Goal: Information Seeking & Learning: Learn about a topic

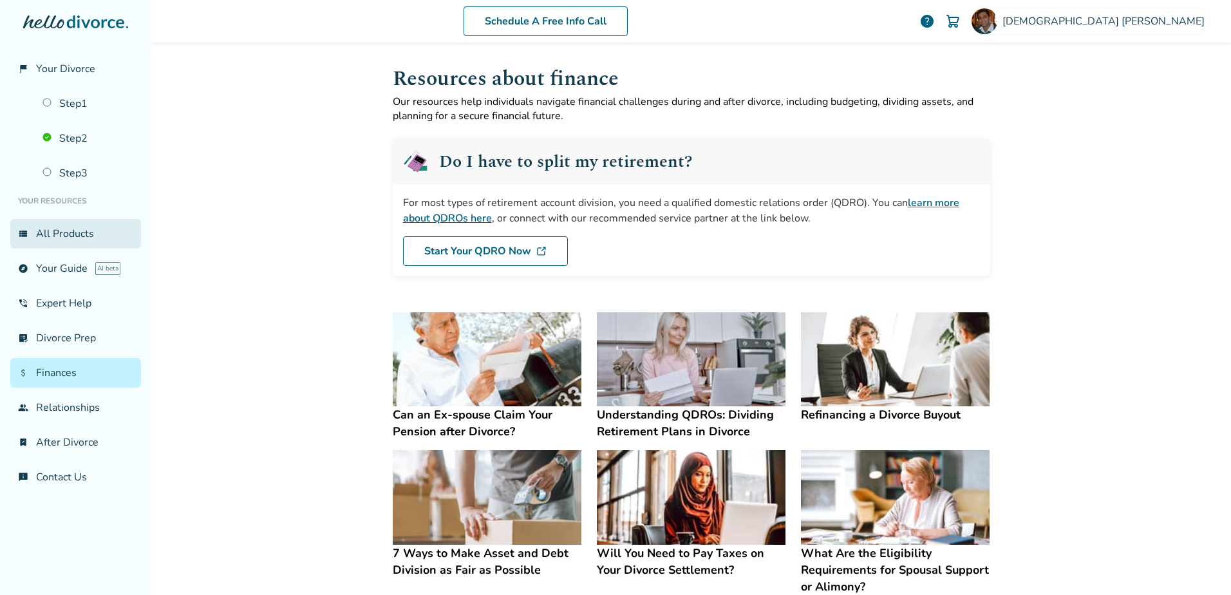
click at [66, 231] on link "view_list All Products" at bounding box center [75, 234] width 131 height 30
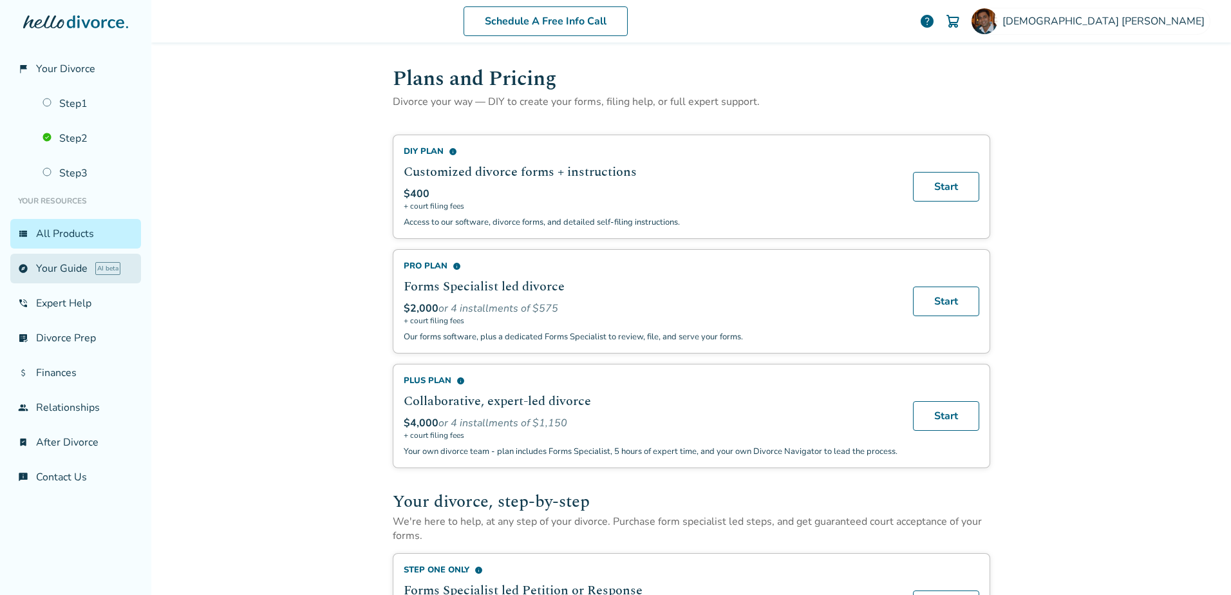
click at [53, 266] on link "explore Your Guide AI beta" at bounding box center [75, 269] width 131 height 30
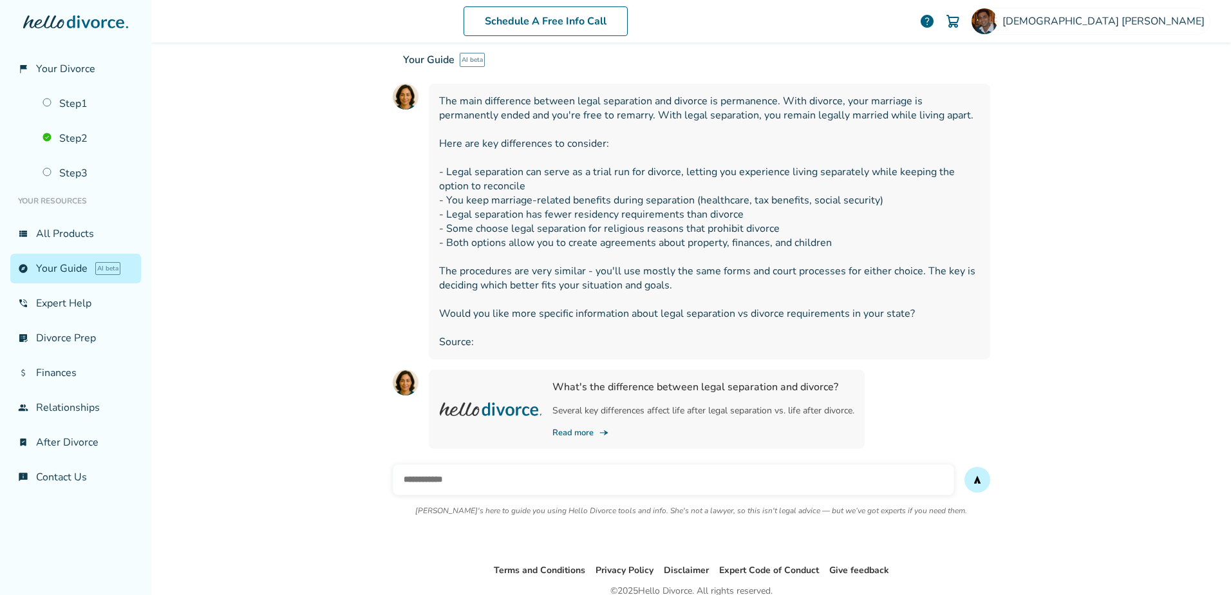
scroll to position [251, 0]
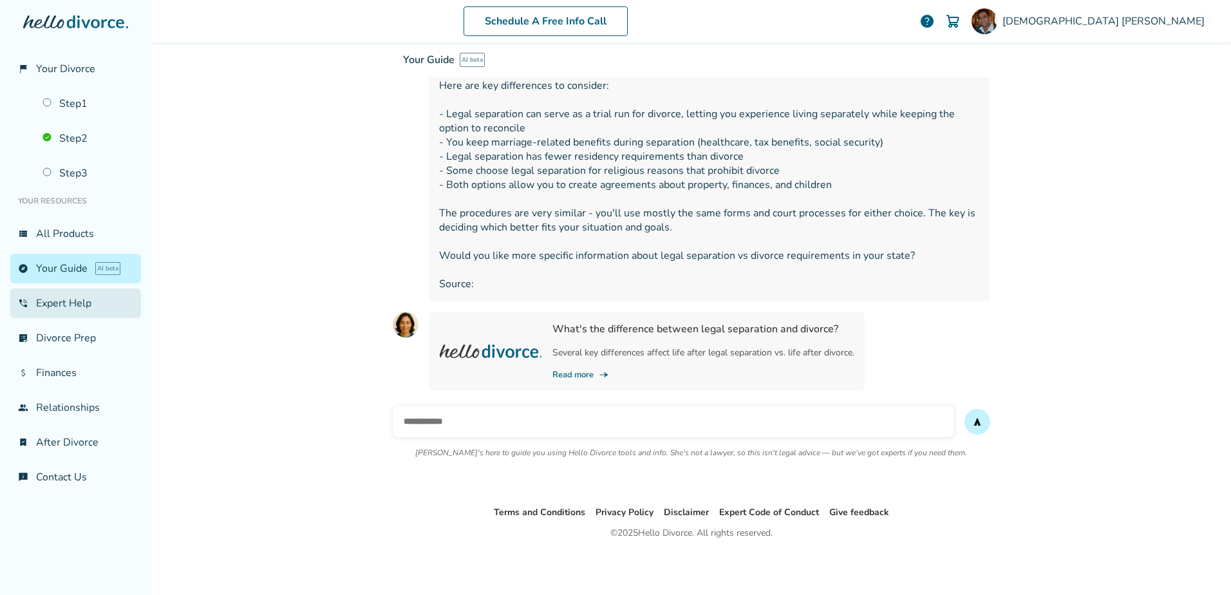
click at [75, 301] on link "phone_in_talk Expert Help" at bounding box center [75, 304] width 131 height 30
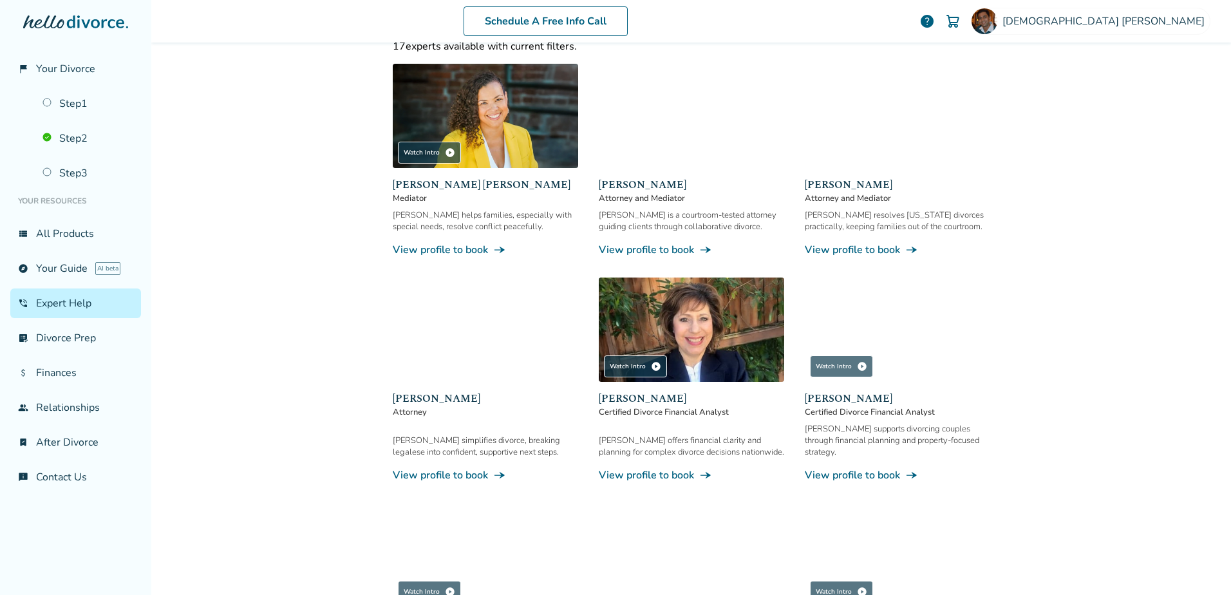
scroll to position [258, 0]
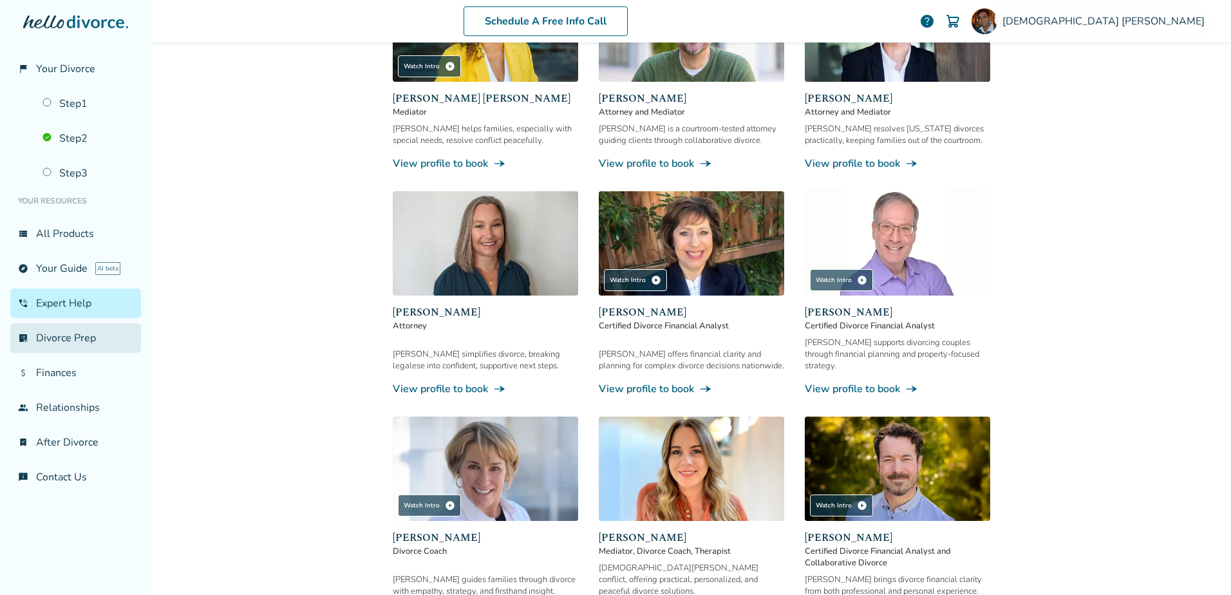
click at [53, 336] on link "list_alt_check Divorce Prep" at bounding box center [75, 338] width 131 height 30
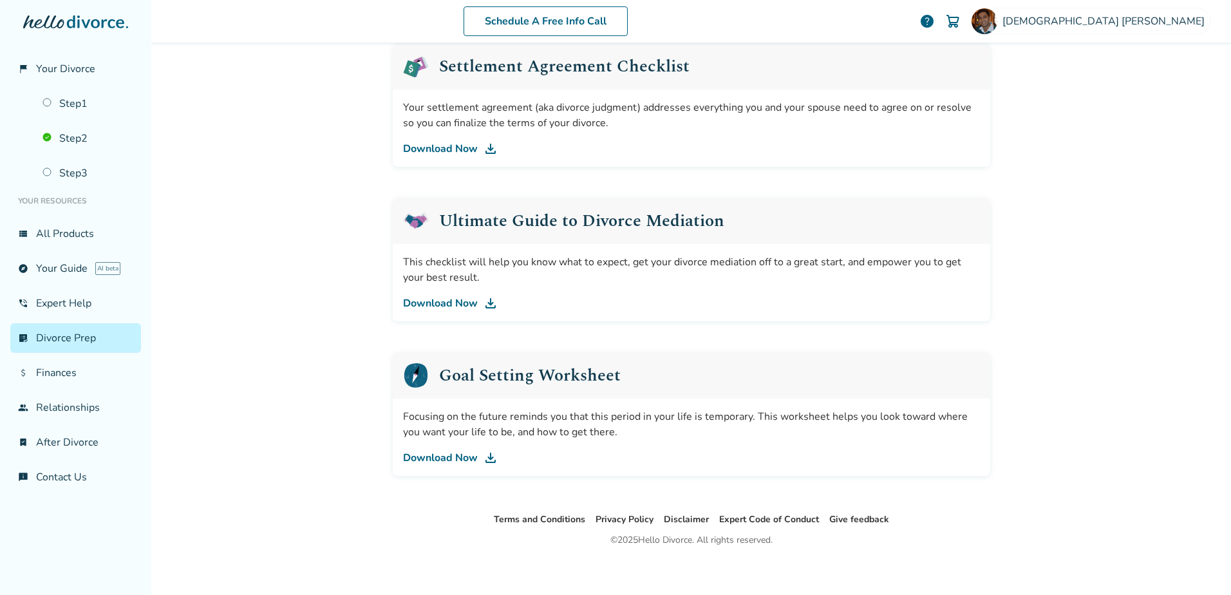
scroll to position [665, 0]
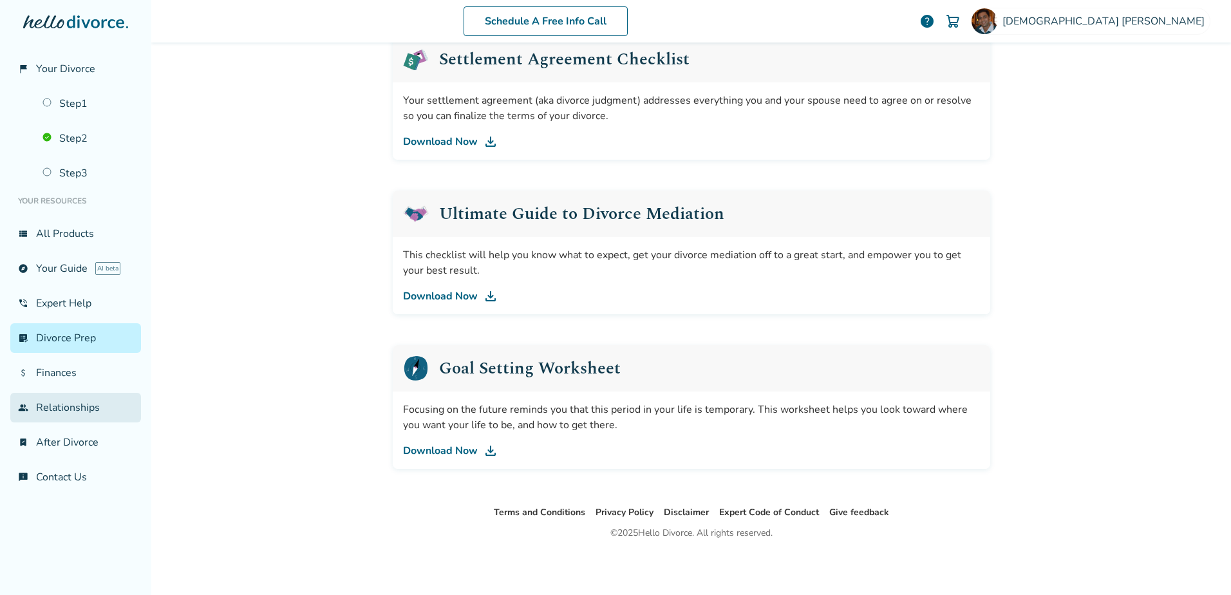
click at [73, 411] on link "group Relationships" at bounding box center [75, 408] width 131 height 30
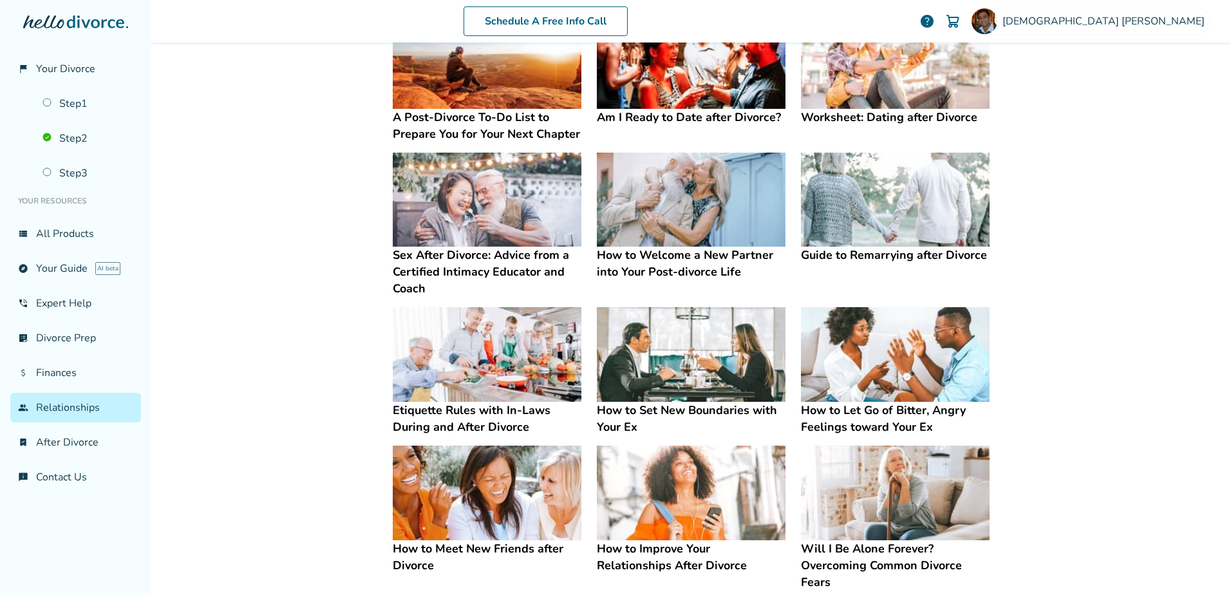
scroll to position [107, 0]
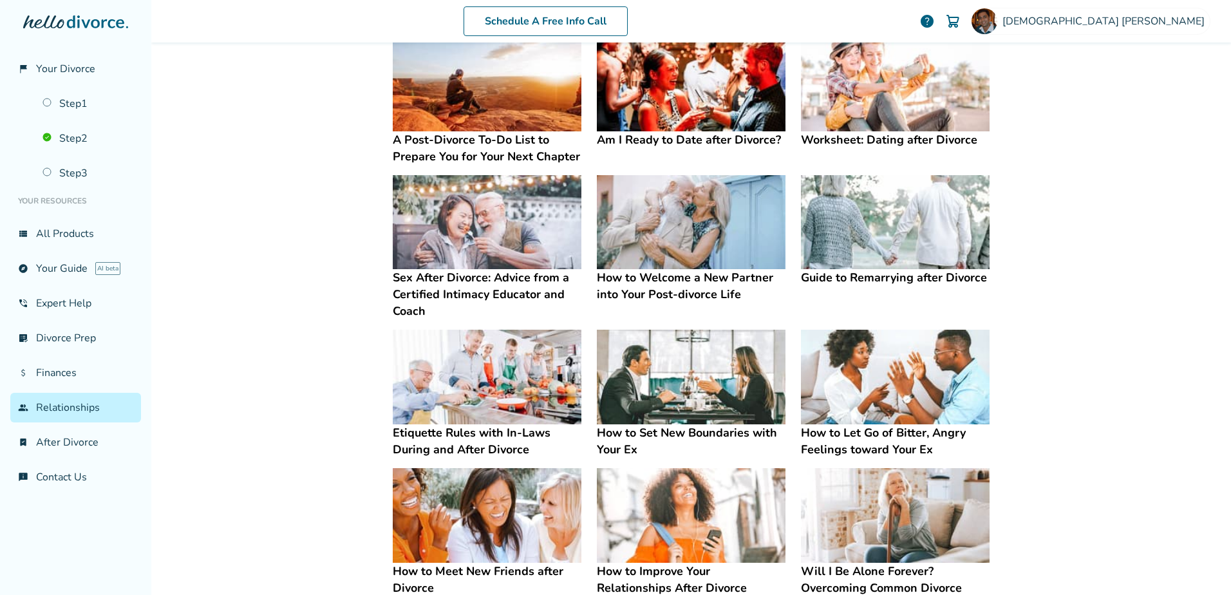
click at [512, 274] on h4 "Sex After Divorce: Advice from a Certified Intimacy Educator and Coach" at bounding box center [487, 294] width 189 height 50
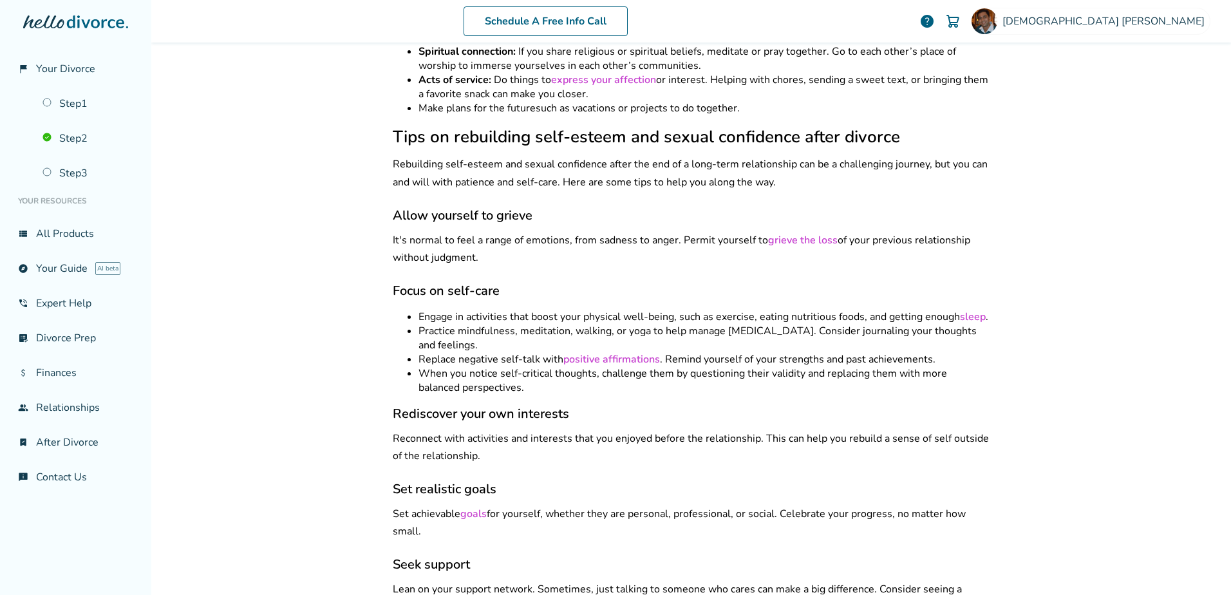
scroll to position [1417, 0]
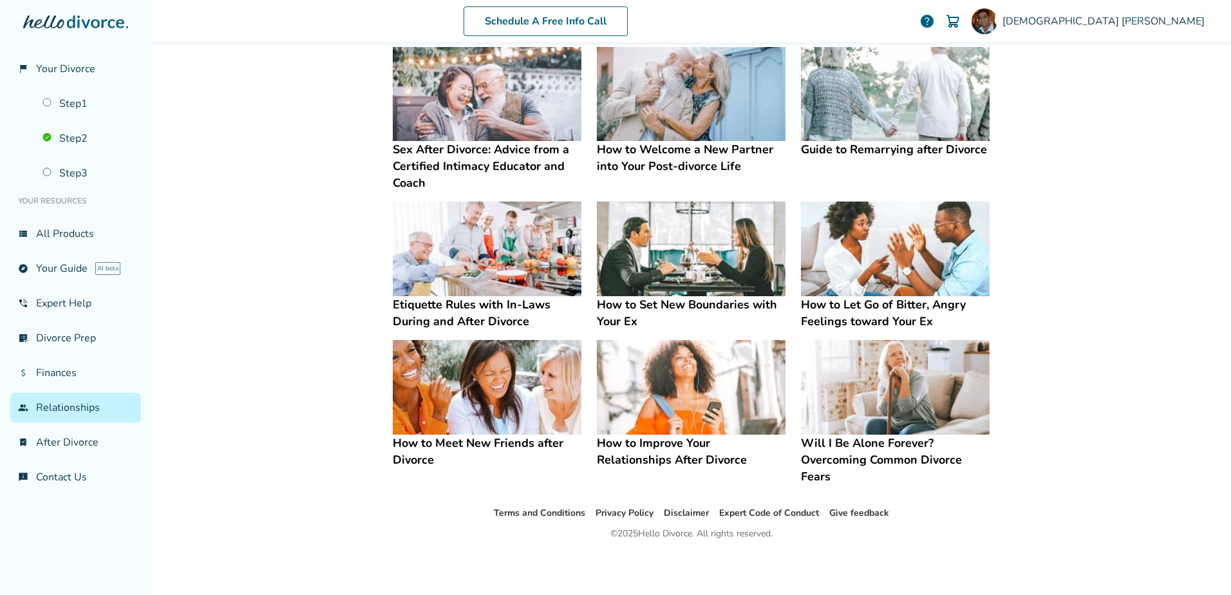
scroll to position [236, 0]
click at [62, 440] on link "bookmark_check After Divorce" at bounding box center [75, 443] width 131 height 30
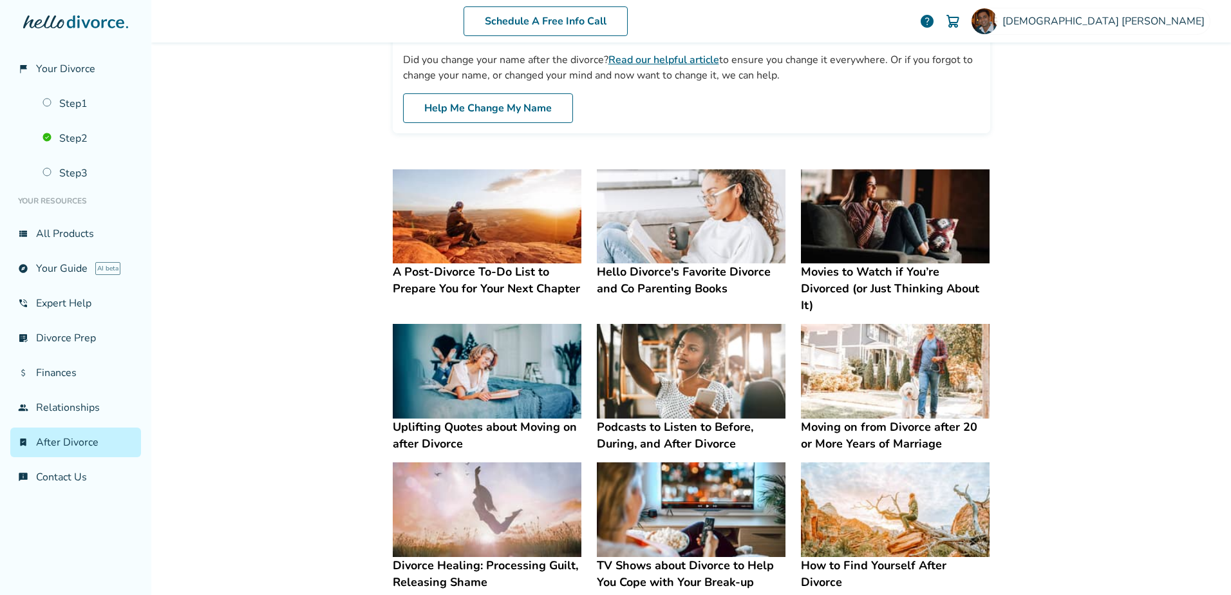
scroll to position [643, 0]
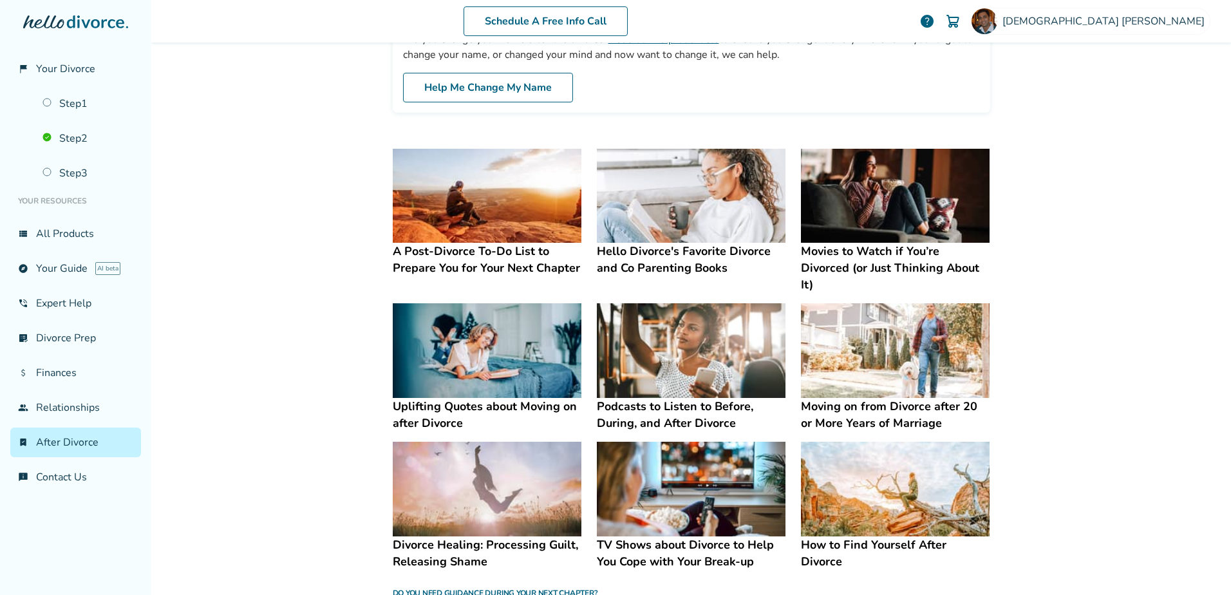
click at [685, 247] on h4 "Hello Divorce's Favorite Divorce and Co Parenting Books" at bounding box center [691, 259] width 189 height 33
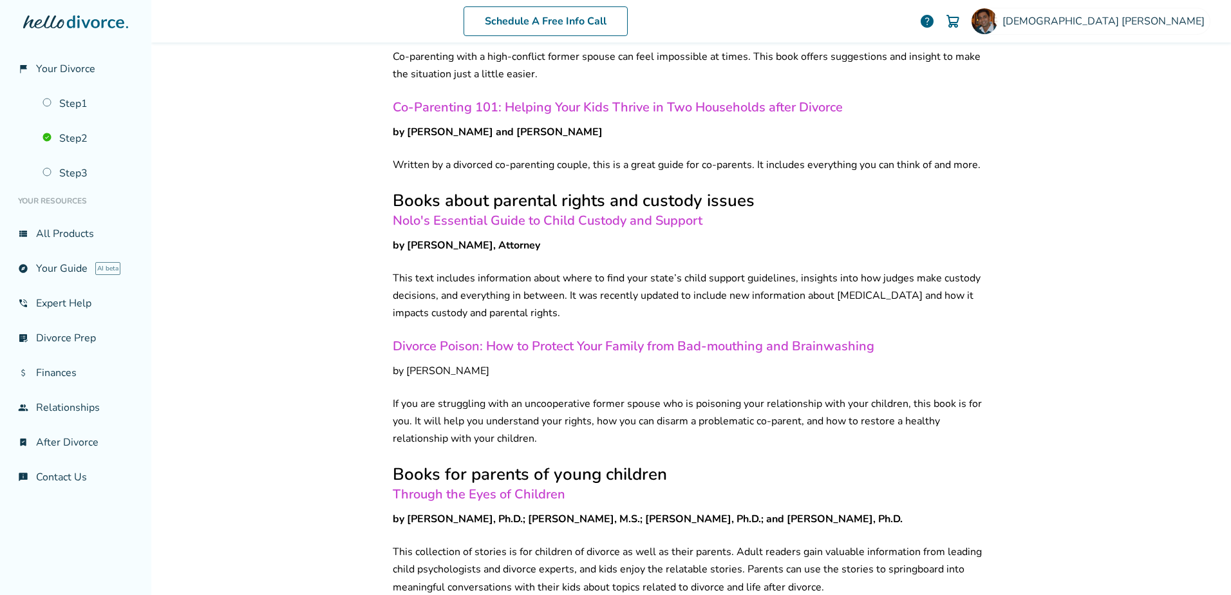
scroll to position [900, 0]
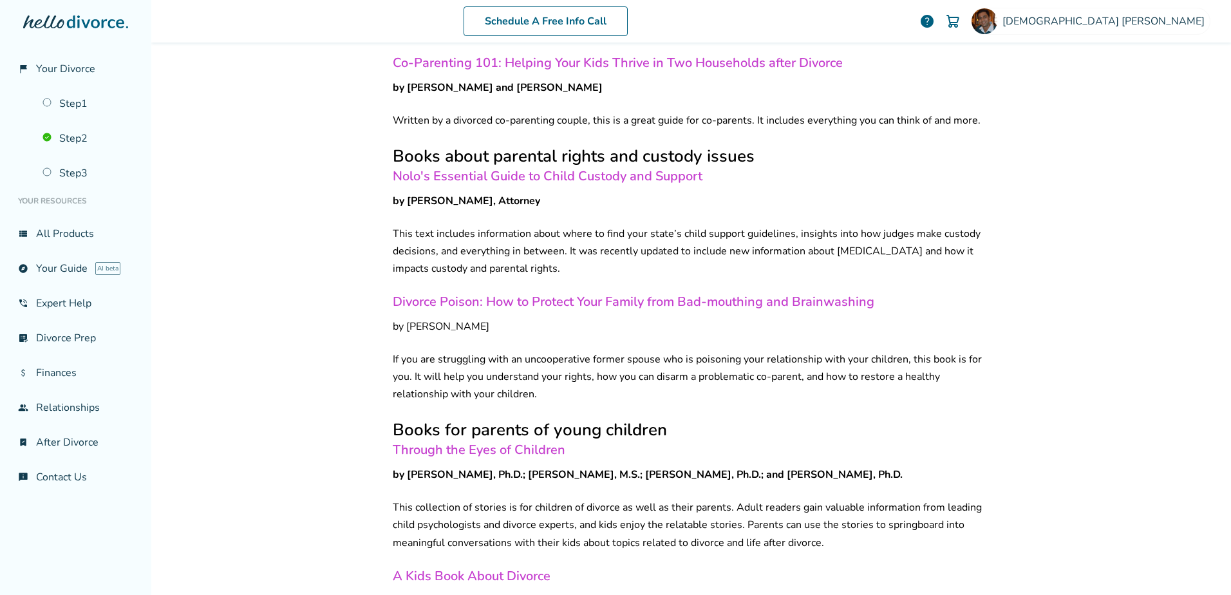
click at [504, 441] on link "Through the Eyes of Children" at bounding box center [479, 449] width 173 height 17
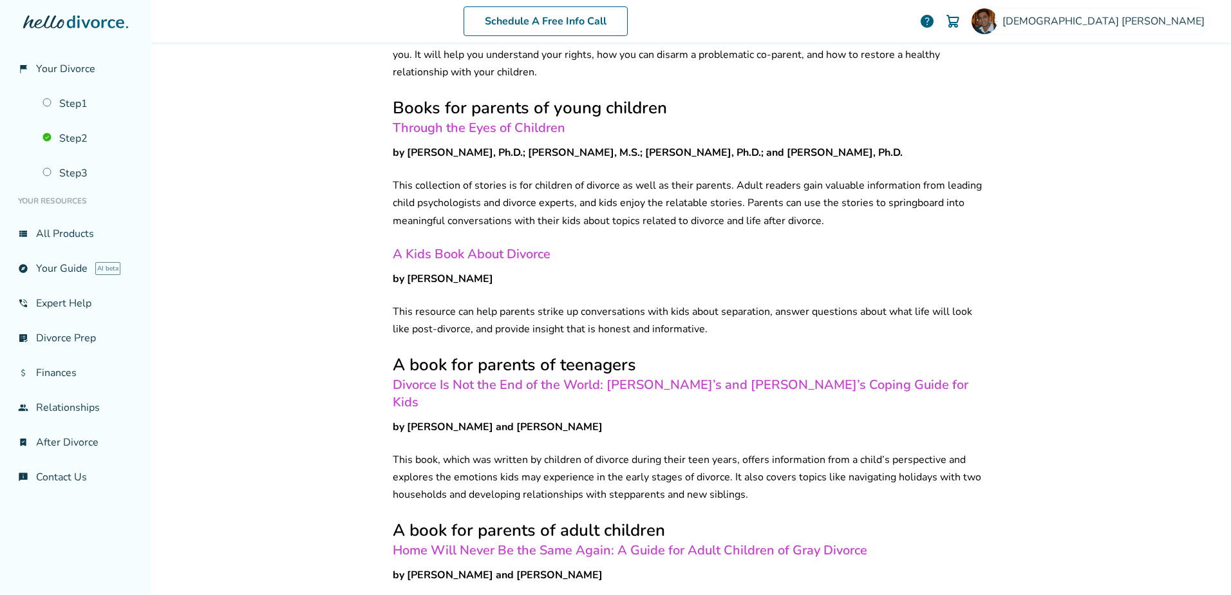
scroll to position [772, 0]
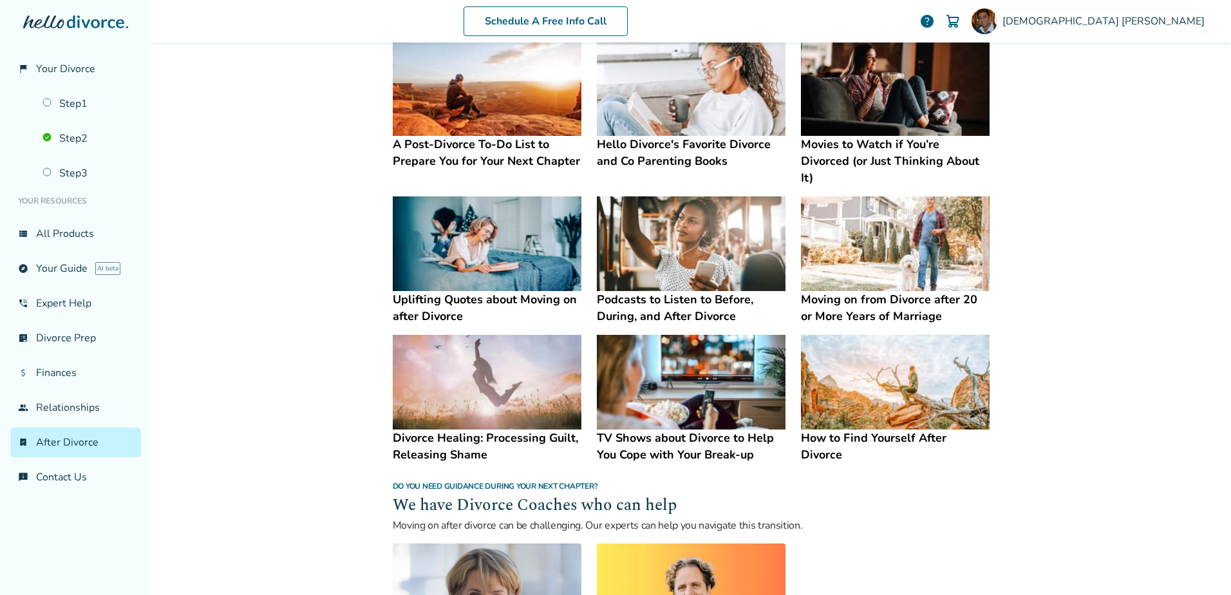
scroll to position [707, 0]
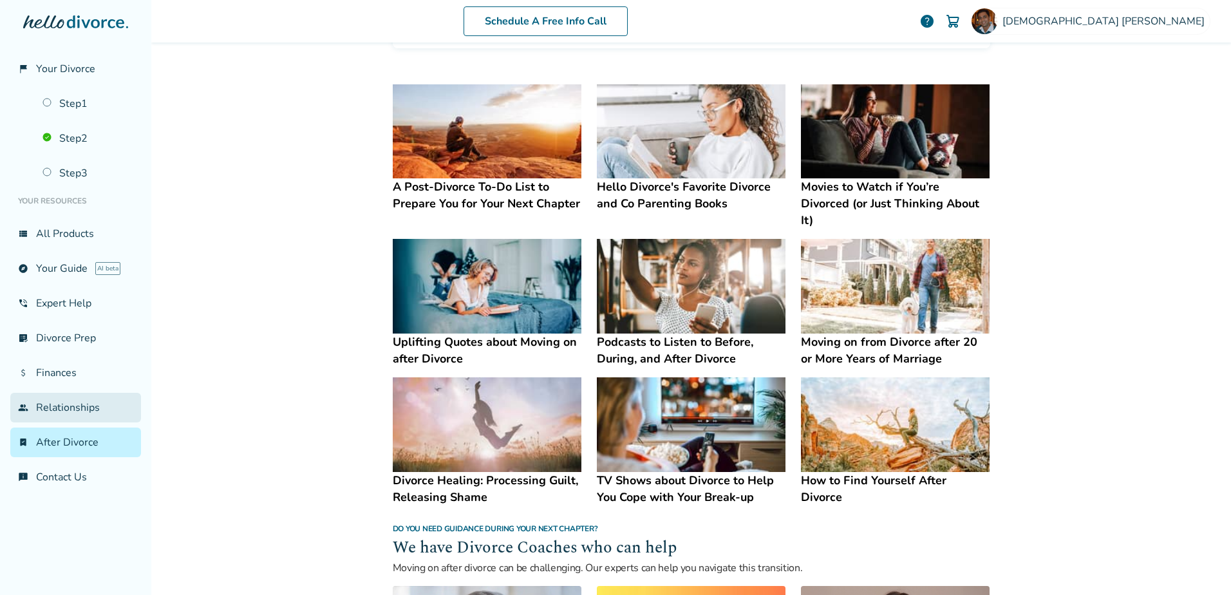
click at [77, 407] on link "group Relationships" at bounding box center [75, 408] width 131 height 30
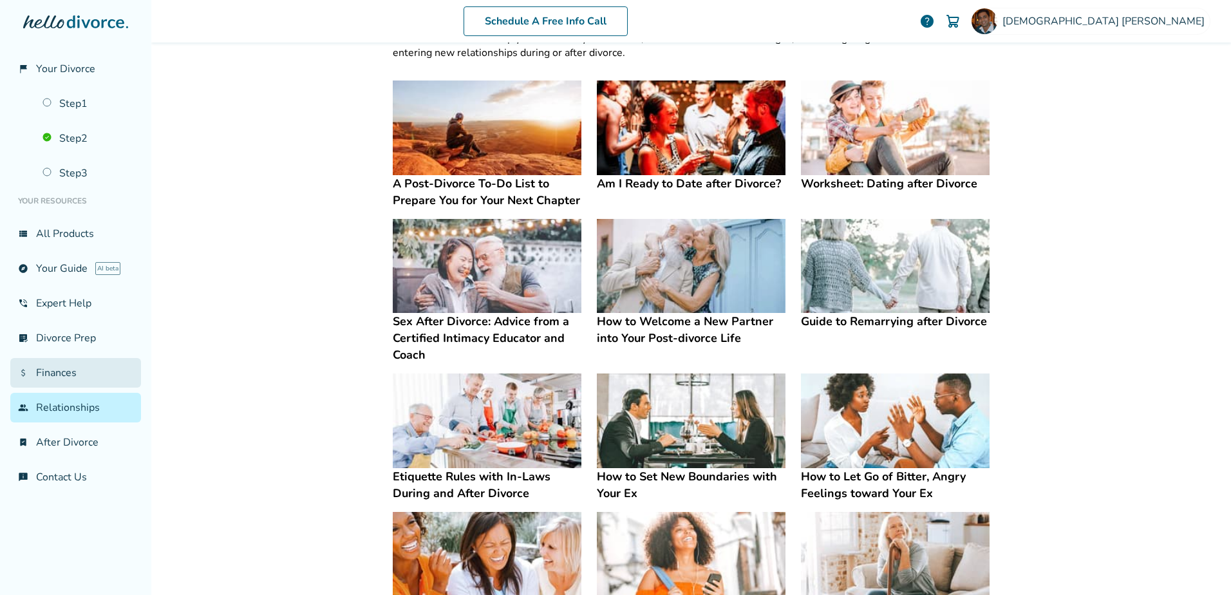
click at [41, 370] on link "attach_money Finances" at bounding box center [75, 373] width 131 height 30
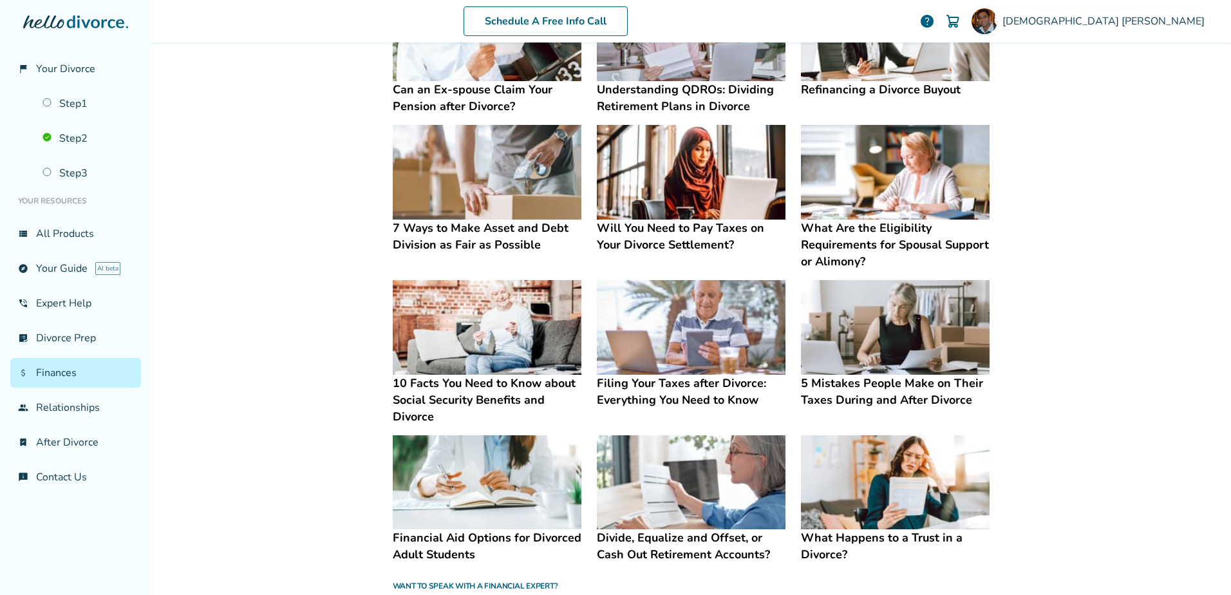
scroll to position [385, 0]
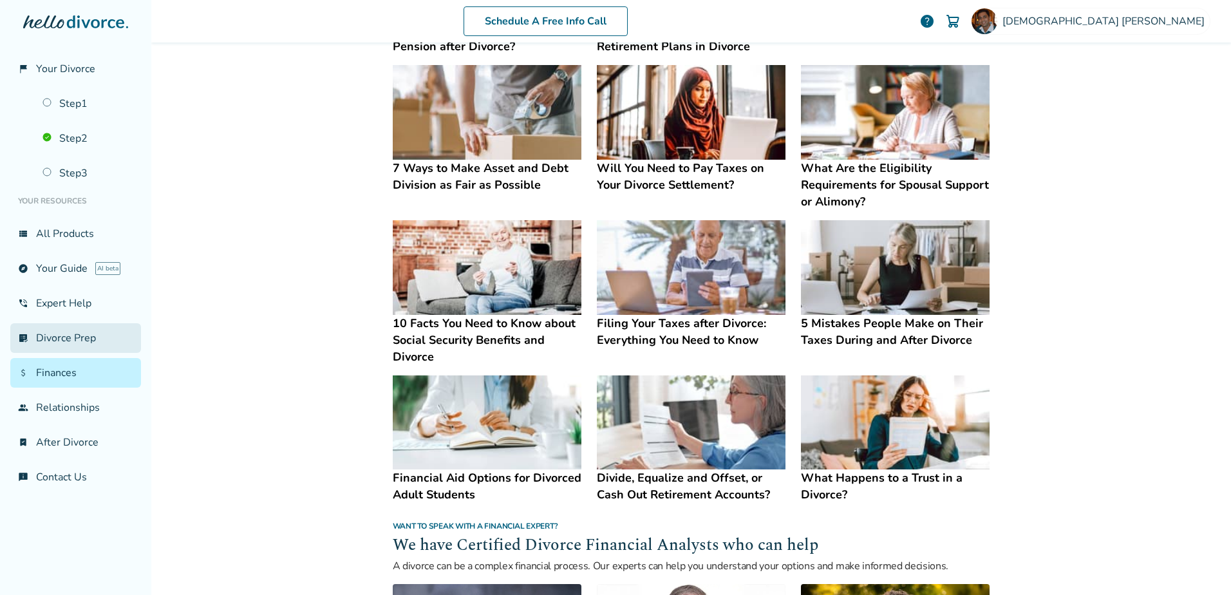
click at [59, 340] on link "list_alt_check Divorce Prep" at bounding box center [75, 338] width 131 height 30
